Goal: Task Accomplishment & Management: Use online tool/utility

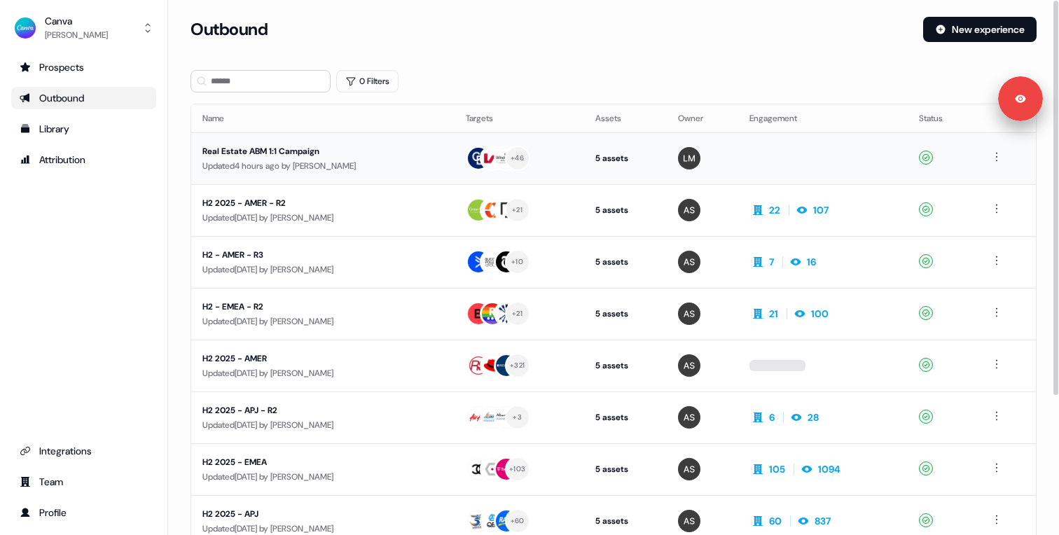
click at [268, 159] on div "Updated 4 hours ago by [PERSON_NAME]" at bounding box center [322, 166] width 241 height 14
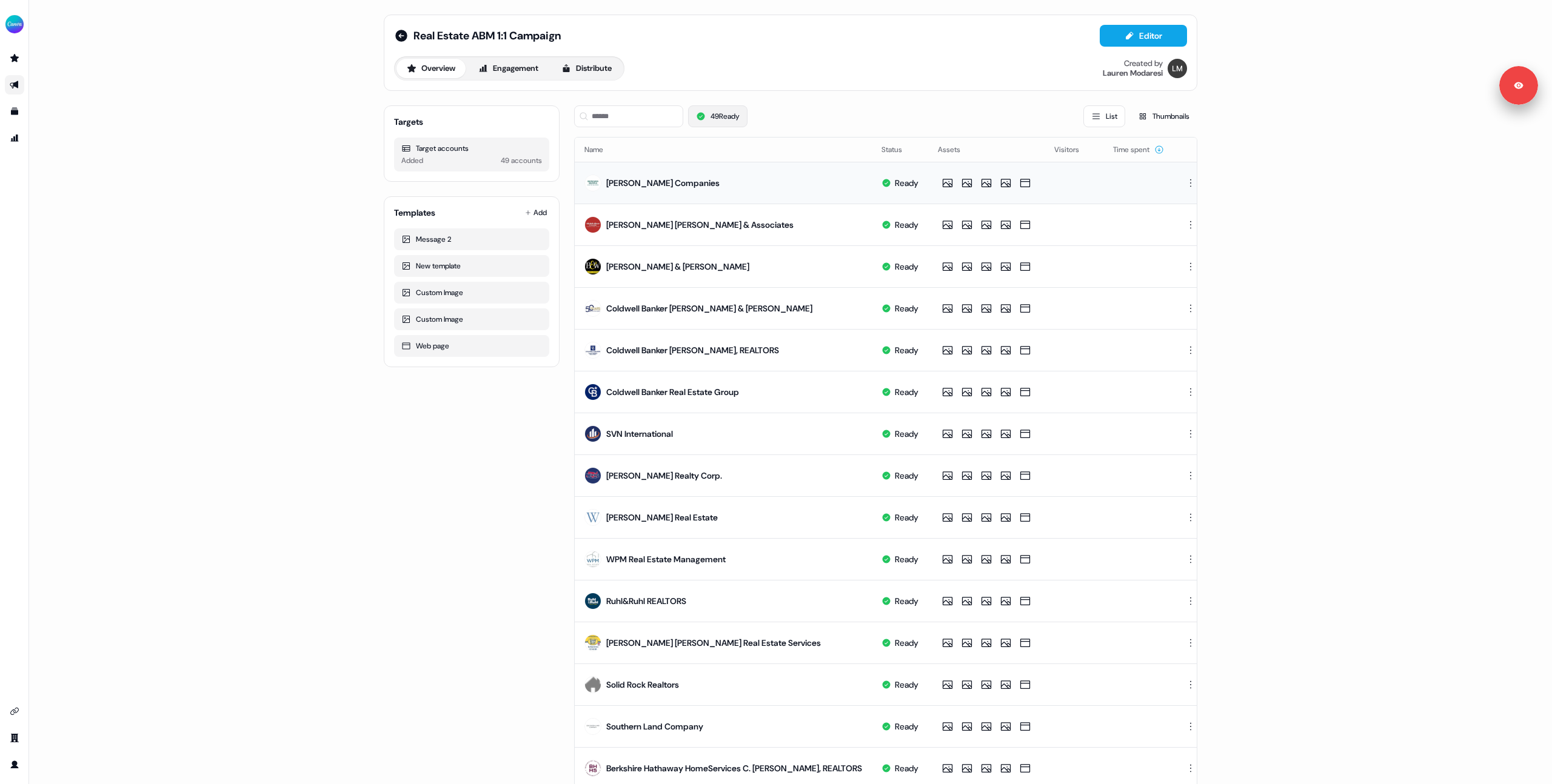
click at [715, 115] on button "49 Ready" at bounding box center [718, 116] width 60 height 22
click at [715, 116] on button "49 Ready" at bounding box center [718, 116] width 60 height 22
click at [370, 443] on div "Real Estate ABM 1:1 Campaign Editor Overview Engagement Distribute Created by […" at bounding box center [790, 518] width 842 height 1038
click at [589, 59] on button "Distribute" at bounding box center [587, 68] width 71 height 19
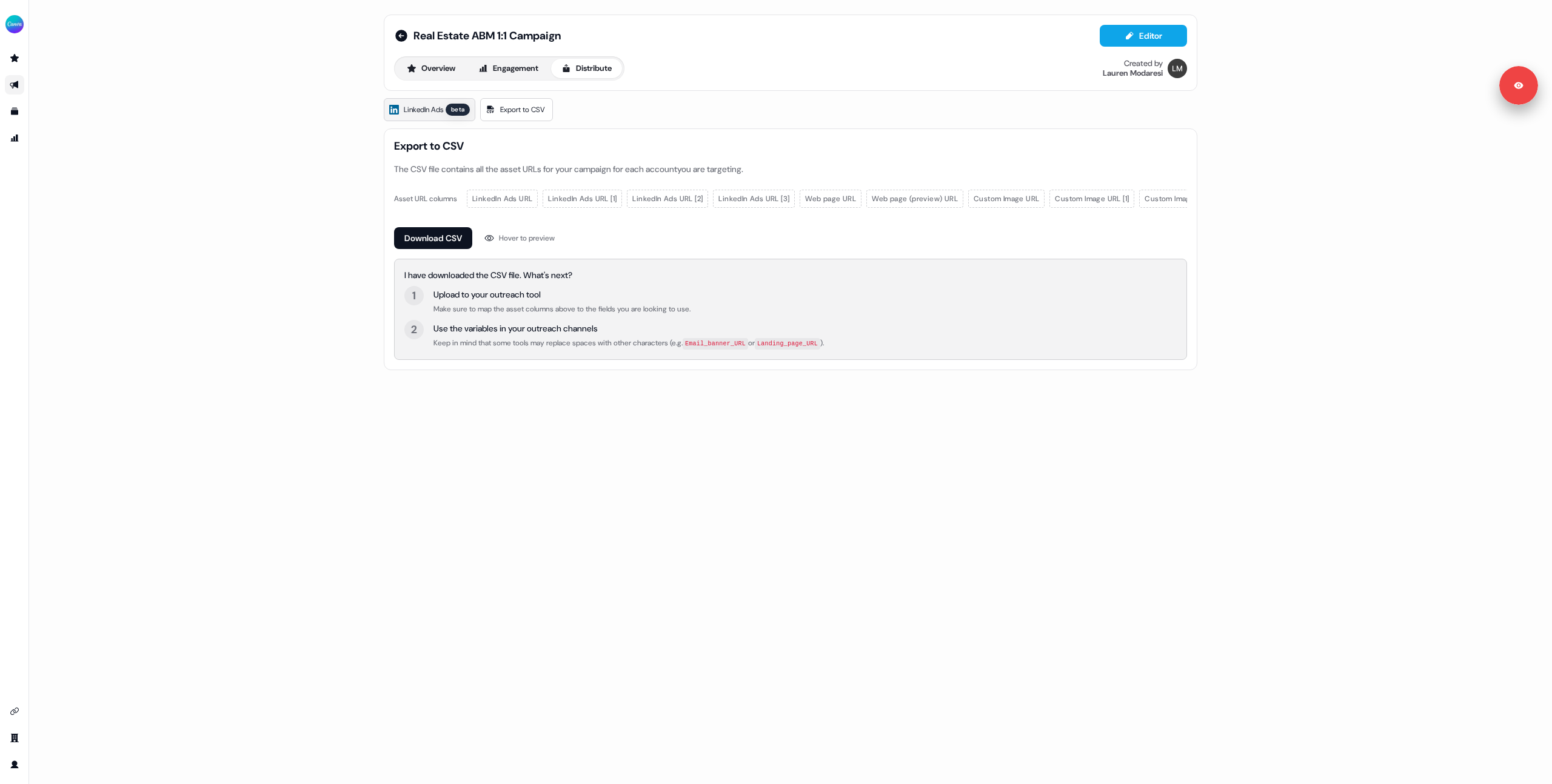
click at [427, 119] on link "LinkedIn Ads beta" at bounding box center [429, 109] width 92 height 23
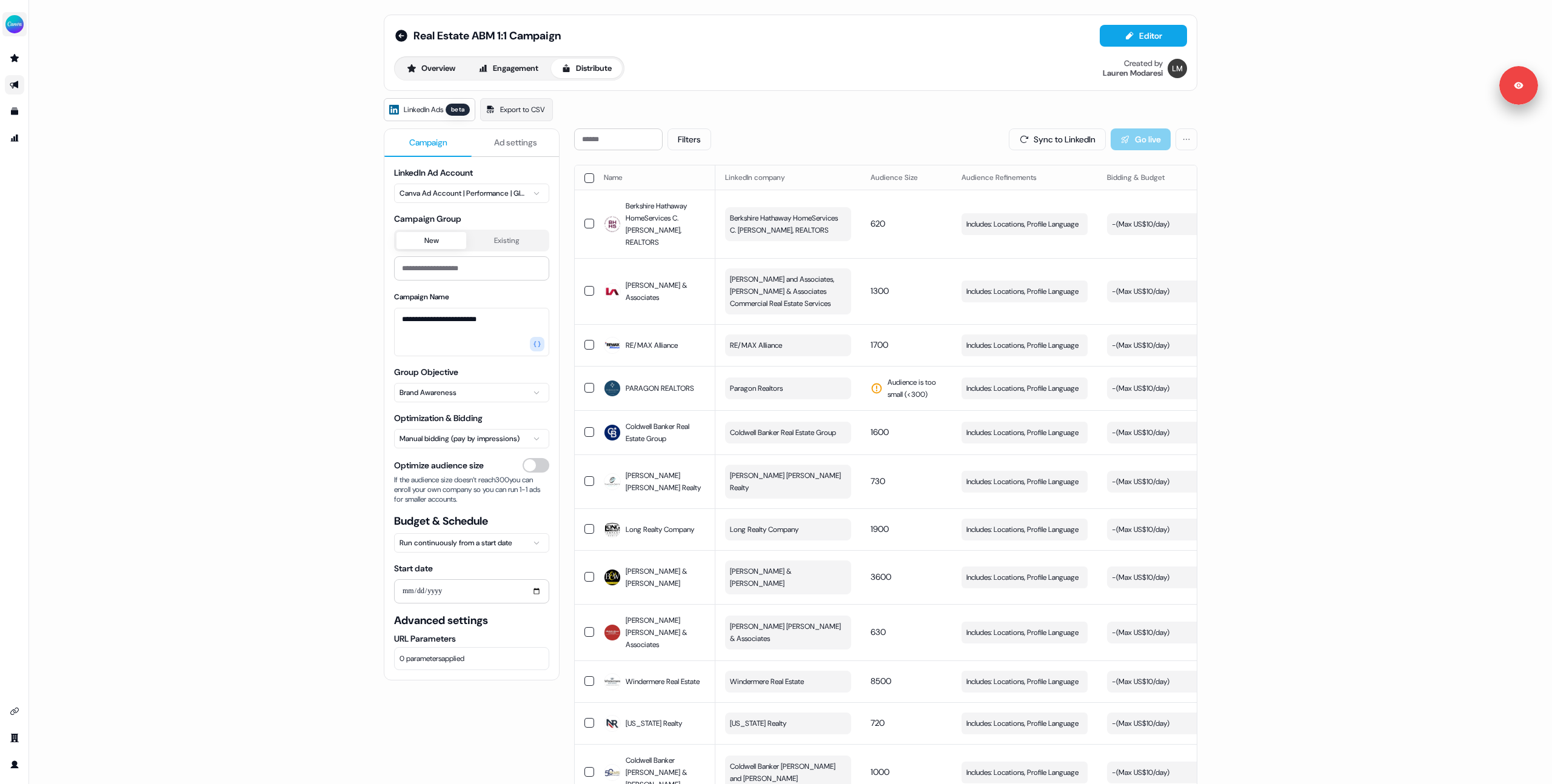
click at [17, 17] on img "side nav menu" at bounding box center [15, 24] width 19 height 19
click at [42, 106] on div "Logout" at bounding box center [62, 100] width 115 height 22
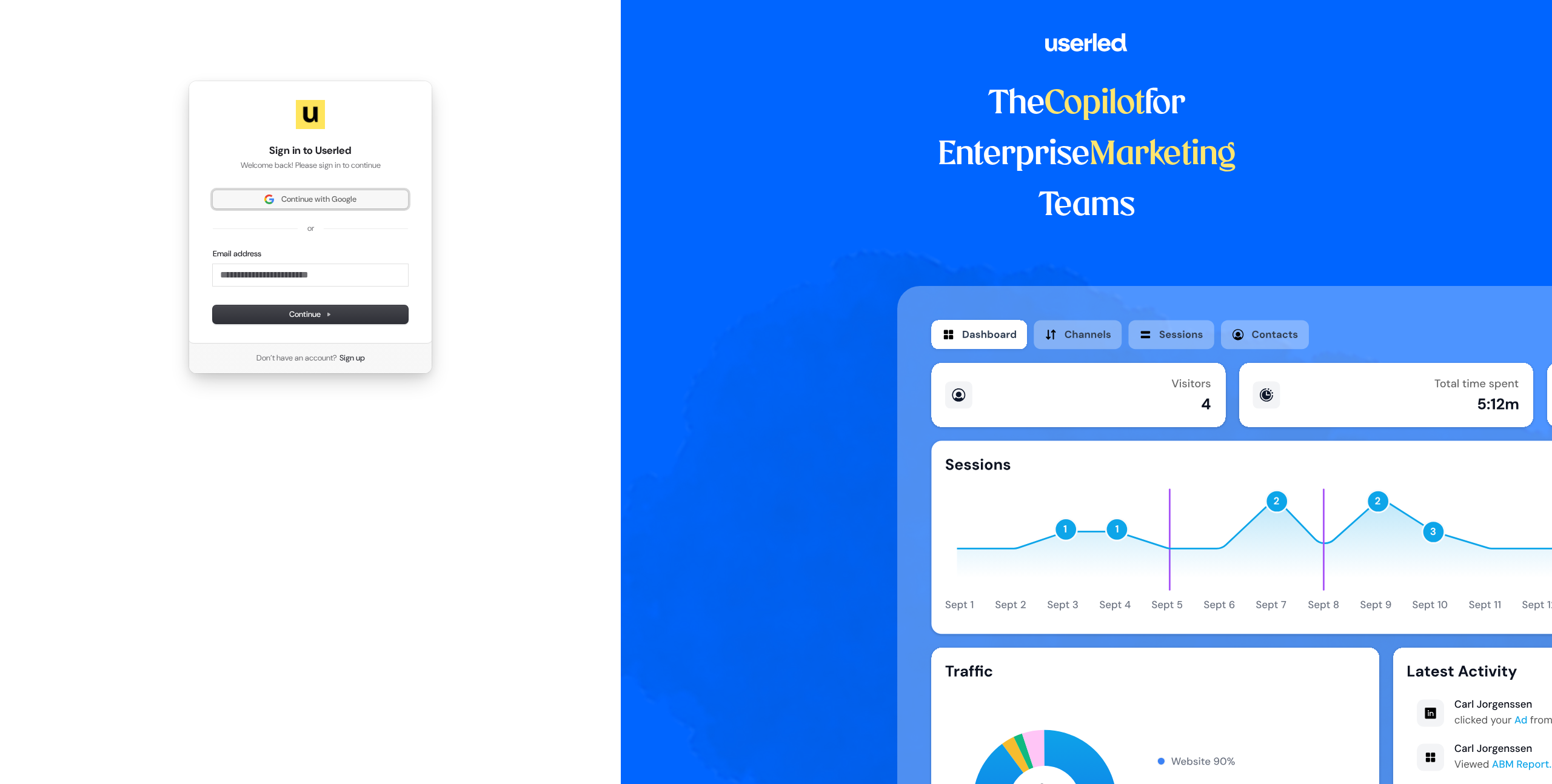
click at [294, 203] on span "Continue with Google" at bounding box center [319, 199] width 75 height 11
